Goal: Check status: Check status

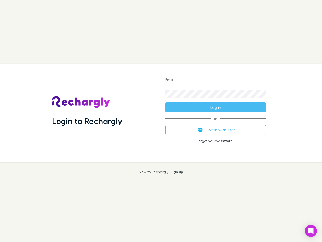
click at [161, 121] on div "Login to Rechargly" at bounding box center [104, 113] width 113 height 98
click at [216, 80] on input "Email" at bounding box center [216, 80] width 101 height 8
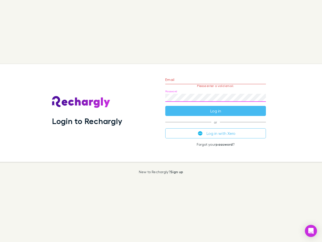
click at [216, 107] on form "Email Please enter a valid email. Password Log in" at bounding box center [216, 94] width 101 height 44
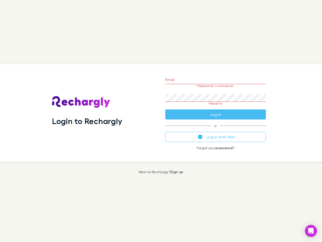
click at [216, 130] on div "Email Please enter a valid email. Password Please fill Log in or Log in with Xe…" at bounding box center [215, 113] width 109 height 98
click at [311, 231] on icon "Open Intercom Messenger" at bounding box center [311, 231] width 5 height 6
